Goal: Task Accomplishment & Management: Complete application form

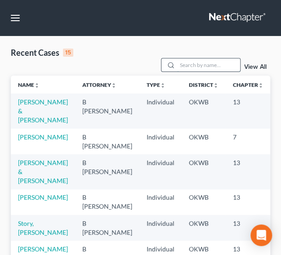
click at [187, 64] on input "search" at bounding box center [208, 64] width 63 height 13
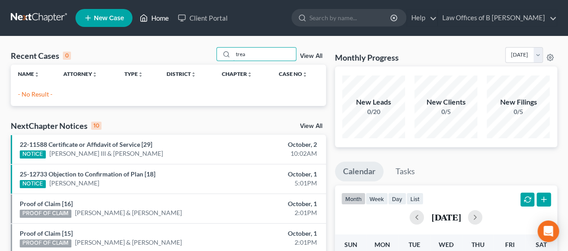
type input "trea"
click at [163, 17] on link "Home" at bounding box center [154, 18] width 38 height 16
click at [97, 20] on span "New Case" at bounding box center [109, 18] width 30 height 7
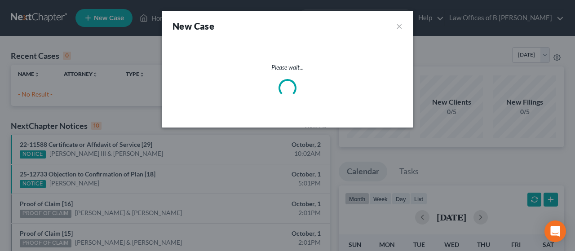
select select "65"
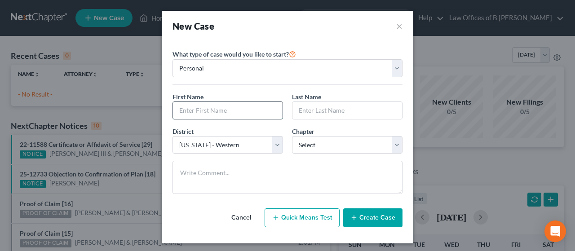
click at [222, 110] on input "text" at bounding box center [228, 110] width 110 height 17
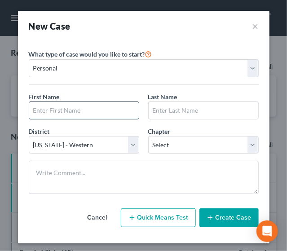
click at [57, 109] on input "text" at bounding box center [84, 110] width 110 height 17
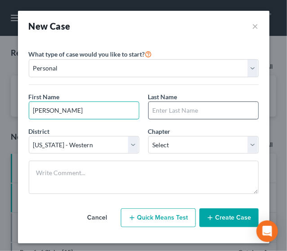
type input "[PERSON_NAME]"
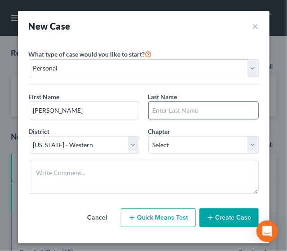
click at [159, 106] on input "text" at bounding box center [204, 110] width 110 height 17
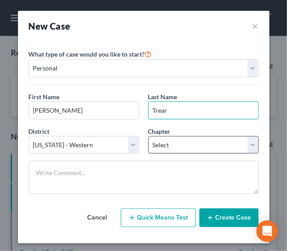
type input "Trear"
click at [175, 144] on select "Select 7 11 12 13" at bounding box center [203, 145] width 110 height 18
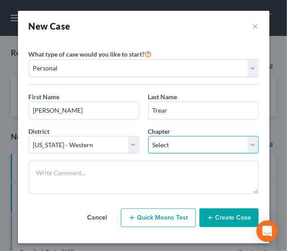
select select "0"
click at [148, 136] on select "Select 7 11 12 13" at bounding box center [203, 145] width 110 height 18
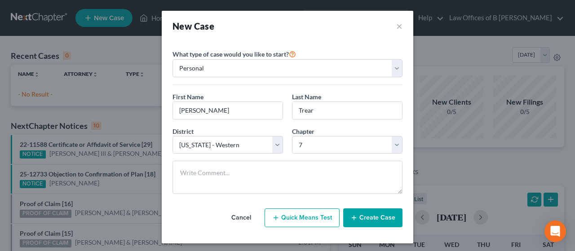
click at [280, 216] on button "Create Case" at bounding box center [372, 217] width 59 height 19
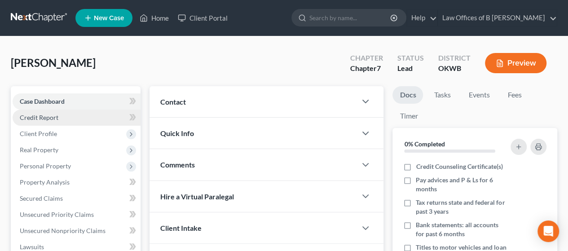
click at [59, 115] on link "Credit Report" at bounding box center [77, 118] width 128 height 16
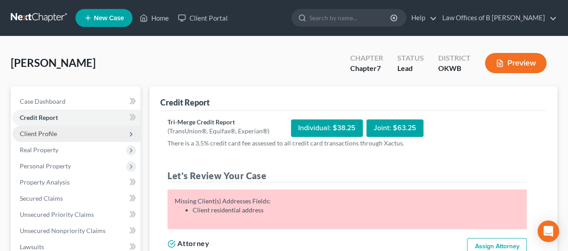
click at [25, 137] on span "Client Profile" at bounding box center [38, 134] width 37 height 8
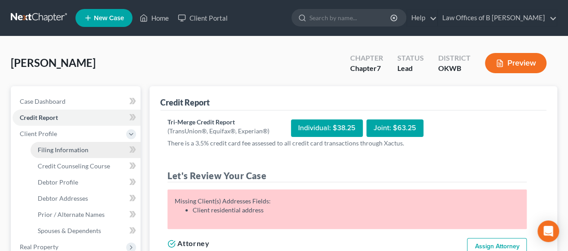
click at [45, 152] on span "Filing Information" at bounding box center [63, 150] width 51 height 8
select select "1"
select select "0"
select select "65"
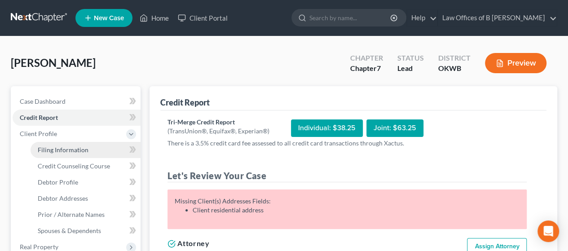
select select "37"
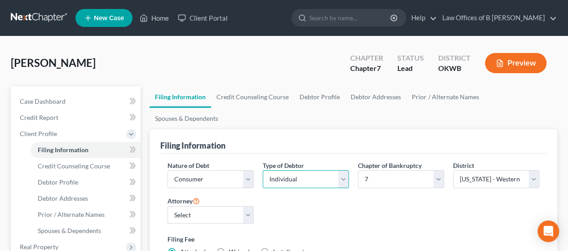
click at [280, 170] on select "Select Individual Joint" at bounding box center [306, 179] width 86 height 18
select select "1"
click at [263, 170] on select "Select Individual Joint" at bounding box center [306, 179] width 86 height 18
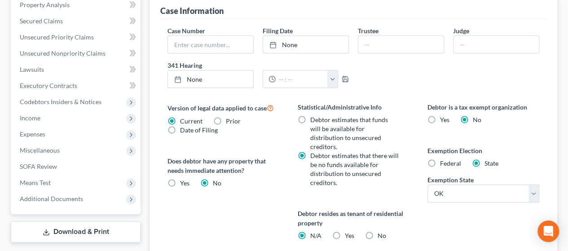
scroll to position [306, 0]
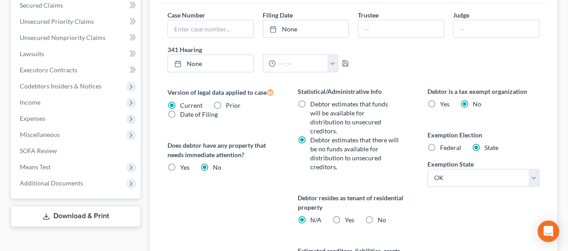
click at [280, 216] on label "No" at bounding box center [381, 220] width 9 height 9
click at [280, 216] on input "No" at bounding box center [384, 219] width 6 height 6
radio input "true"
radio input "false"
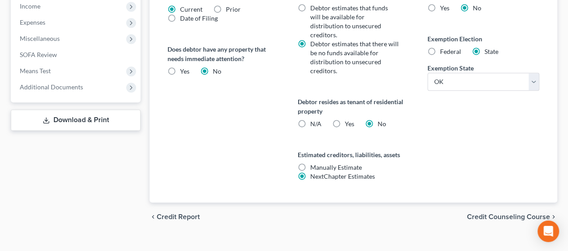
scroll to position [406, 0]
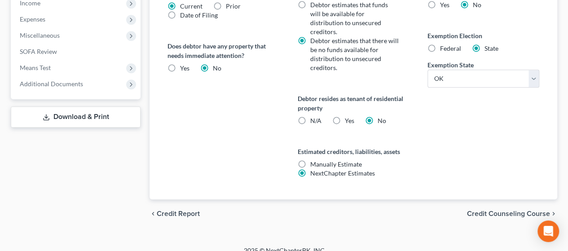
click at [280, 210] on span "Credit Counseling Course" at bounding box center [508, 213] width 83 height 7
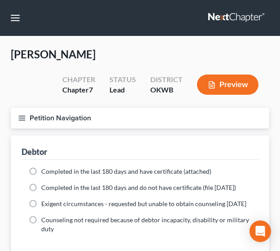
click at [41, 171] on label "Completed in the last 180 days and have certificate (attached)" at bounding box center [126, 171] width 170 height 9
click at [45, 171] on input "Completed in the last 180 days and have certificate (attached)" at bounding box center [48, 170] width 6 height 6
radio input "true"
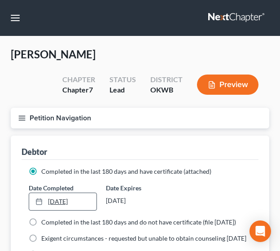
click at [71, 201] on link "[DATE]" at bounding box center [62, 201] width 67 height 17
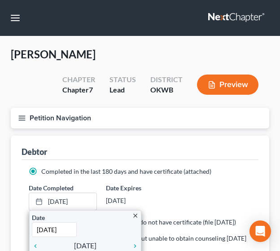
scroll to position [220, 0]
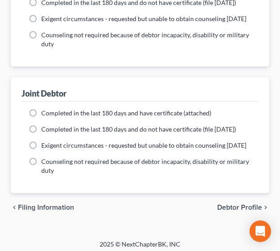
click at [41, 118] on label "Completed in the last 180 days and have certificate (attached)" at bounding box center [126, 113] width 170 height 9
click at [45, 115] on input "Completed in the last 180 days and have certificate (attached)" at bounding box center [48, 112] width 6 height 6
radio input "true"
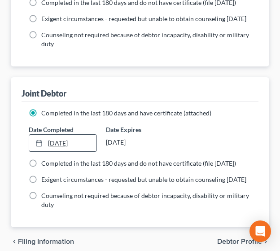
click at [55, 152] on link "[DATE]" at bounding box center [62, 143] width 67 height 17
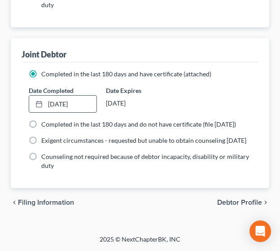
scroll to position [293, 0]
click at [239, 203] on span "Debtor Profile" at bounding box center [239, 202] width 45 height 7
select select "1"
select select "0"
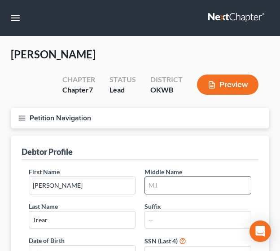
click at [173, 181] on input "text" at bounding box center [198, 185] width 106 height 17
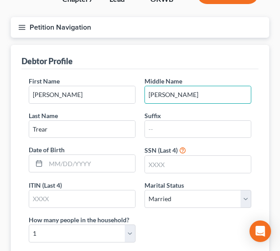
scroll to position [96, 0]
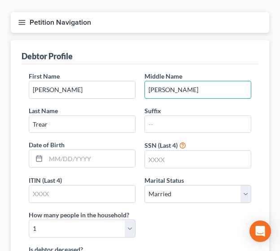
type input "[PERSON_NAME]"
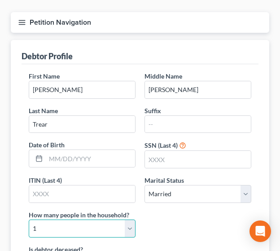
click at [130, 227] on select "Select 1 2 3 4 5 6 7 8 9 10 11 12 13 14 15 16 17 18 19 20" at bounding box center [82, 229] width 107 height 18
select select "4"
click at [29, 220] on select "Select 1 2 3 4 5 6 7 8 9 10 11 12 13 14 15 16 17 18 19 20" at bounding box center [82, 229] width 107 height 18
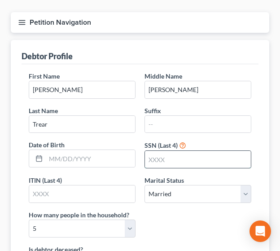
click at [171, 162] on input "text" at bounding box center [198, 159] width 106 height 17
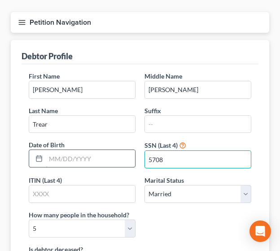
type input "5708"
click at [93, 153] on input "text" at bounding box center [90, 158] width 89 height 17
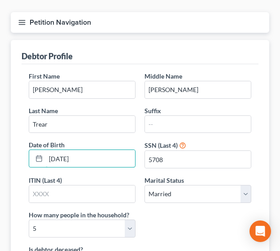
type input "[DATE]"
click at [188, 223] on div "First Name [PERSON_NAME] Middle Name [PERSON_NAME] Last Name [PERSON_NAME] Date…" at bounding box center [140, 157] width 232 height 173
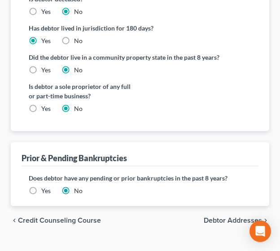
scroll to position [347, 0]
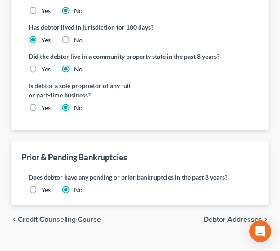
click at [223, 218] on span "Debtor Addresses" at bounding box center [233, 219] width 58 height 7
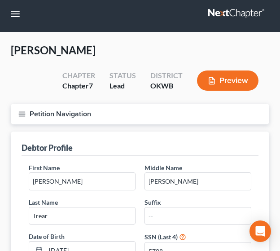
select select "0"
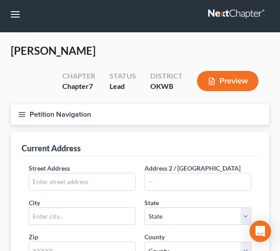
scroll to position [0, 0]
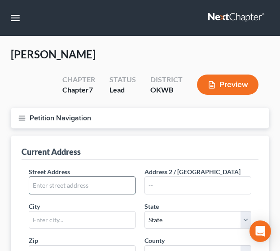
click at [76, 185] on input "text" at bounding box center [82, 185] width 106 height 17
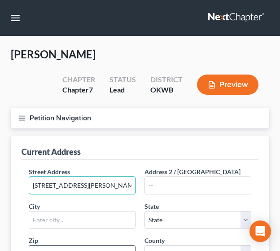
type input "[STREET_ADDRESS][PERSON_NAME]"
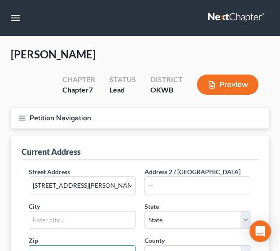
click at [88, 246] on input "text" at bounding box center [82, 254] width 107 height 18
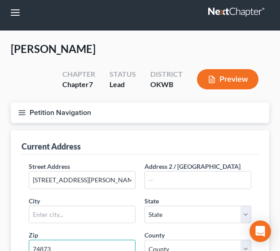
type input "74873"
type input "Tecumseh"
select select "37"
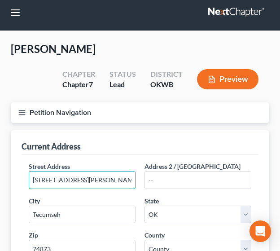
drag, startPoint x: 104, startPoint y: 181, endPoint x: 0, endPoint y: 185, distance: 104.7
click at [0, 185] on html "Home New Case Client Portal Law Offices of B [PERSON_NAME] [PERSON_NAME][EMAIL_…" at bounding box center [140, 243] width 280 height 496
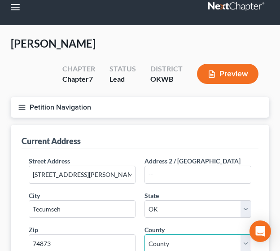
click at [211, 241] on select "County [GEOGRAPHIC_DATA] [GEOGRAPHIC_DATA] [GEOGRAPHIC_DATA] [GEOGRAPHIC_DATA] …" at bounding box center [198, 243] width 107 height 18
select select "62"
click at [145, 234] on select "County [GEOGRAPHIC_DATA] [GEOGRAPHIC_DATA] [GEOGRAPHIC_DATA] [GEOGRAPHIC_DATA] …" at bounding box center [198, 243] width 107 height 18
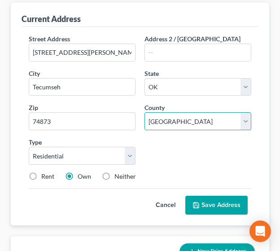
scroll to position [136, 0]
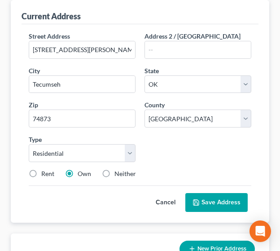
click at [41, 172] on label "Rent" at bounding box center [47, 173] width 13 height 9
click at [45, 172] on input "Rent" at bounding box center [48, 172] width 6 height 6
radio input "true"
click at [212, 205] on button "Save Address" at bounding box center [216, 202] width 62 height 19
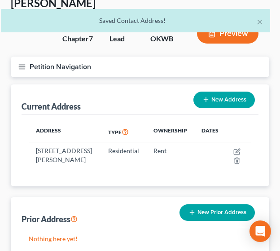
scroll to position [0, 0]
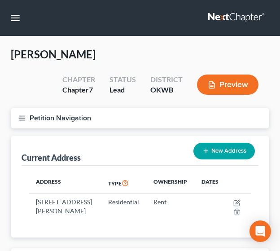
click at [19, 119] on icon "button" at bounding box center [22, 118] width 8 height 8
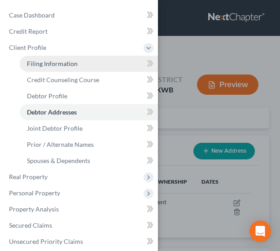
click at [57, 70] on link "Filing Information" at bounding box center [89, 64] width 138 height 16
select select "1"
select select "0"
select select "65"
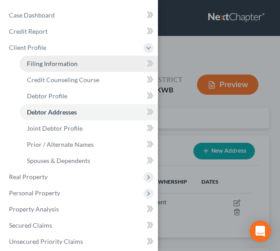
select select "0"
select select "37"
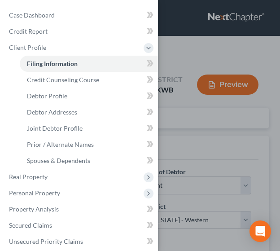
click at [225, 148] on div "Case Dashboard Payments Invoices Payments Payments Credit Report Client Profile" at bounding box center [140, 125] width 280 height 251
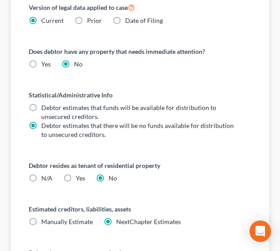
scroll to position [467, 0]
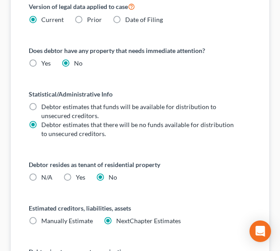
click at [76, 175] on label "Yes Yes" at bounding box center [80, 177] width 9 height 9
click at [79, 175] on input "Yes Yes" at bounding box center [82, 176] width 6 height 6
radio input "true"
radio input "false"
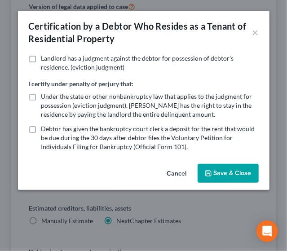
click at [211, 176] on icon "button" at bounding box center [208, 173] width 5 height 5
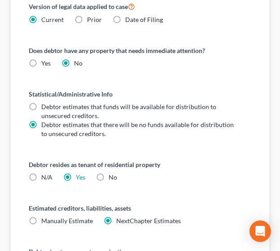
scroll to position [645, 0]
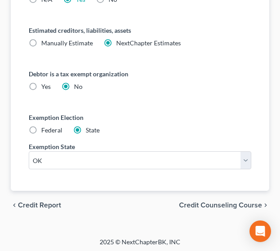
click at [247, 204] on span "Credit Counseling Course" at bounding box center [220, 205] width 83 height 7
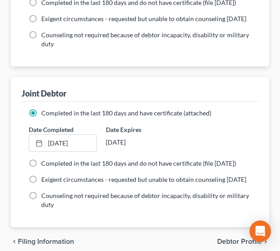
scroll to position [293, 0]
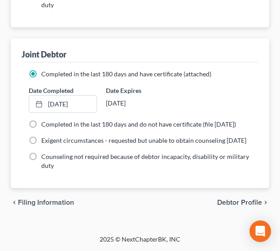
click at [234, 204] on span "Debtor Profile" at bounding box center [239, 202] width 45 height 7
select select "1"
select select "4"
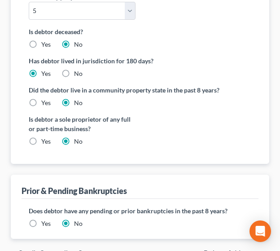
scroll to position [362, 0]
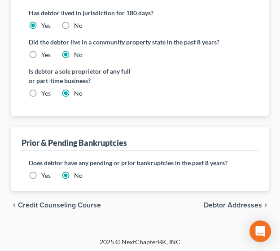
click at [240, 202] on span "Debtor Addresses" at bounding box center [233, 205] width 58 height 7
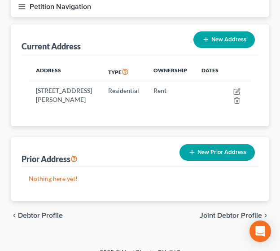
scroll to position [132, 0]
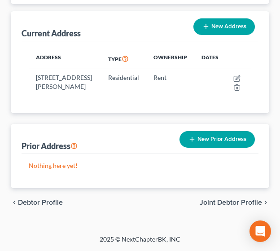
click at [207, 203] on span "Joint Debtor Profile" at bounding box center [231, 202] width 62 height 7
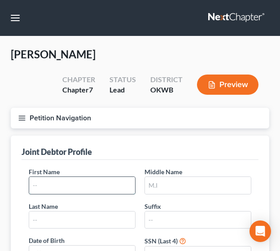
click at [76, 186] on input "text" at bounding box center [82, 185] width 106 height 17
type input "[PERSON_NAME]"
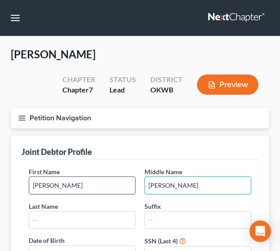
type input "[PERSON_NAME]"
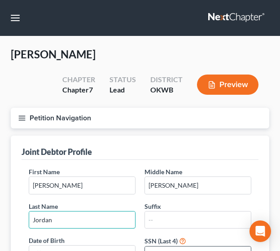
type input "Jordan"
click at [153, 247] on input "text" at bounding box center [198, 255] width 106 height 17
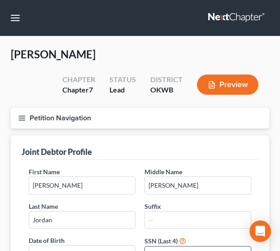
scroll to position [6, 0]
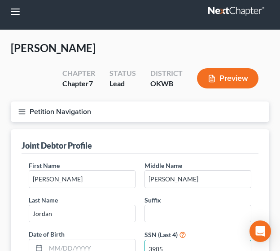
type input "3985"
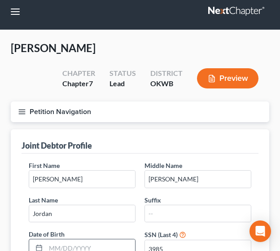
click at [93, 246] on input "text" at bounding box center [90, 247] width 89 height 17
click at [64, 247] on input "07/223/85" at bounding box center [90, 247] width 89 height 17
type input "[DATE]"
click at [173, 197] on div "Suffix" at bounding box center [198, 208] width 116 height 27
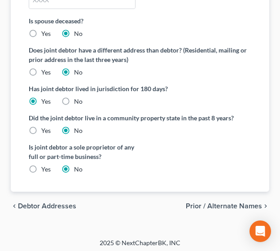
scroll to position [291, 0]
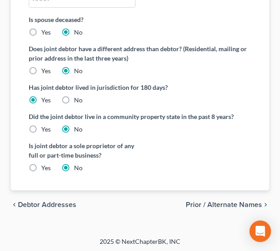
click at [218, 201] on span "Prior / Alternate Names" at bounding box center [224, 204] width 76 height 7
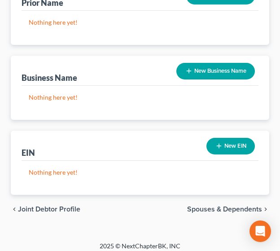
scroll to position [235, 0]
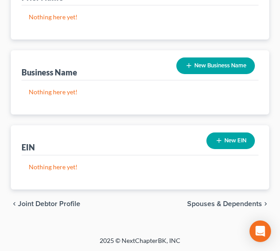
click at [210, 203] on span "Spouses & Dependents" at bounding box center [224, 203] width 75 height 7
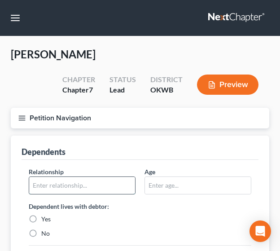
click at [72, 183] on input "text" at bounding box center [82, 185] width 106 height 17
type input "child"
click at [41, 217] on label "Yes" at bounding box center [45, 219] width 9 height 9
click at [45, 217] on input "Yes" at bounding box center [48, 218] width 6 height 6
radio input "true"
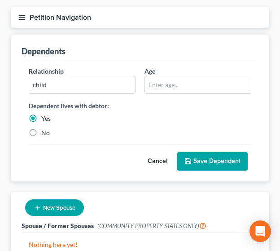
scroll to position [49, 0]
